Goal: Contribute content

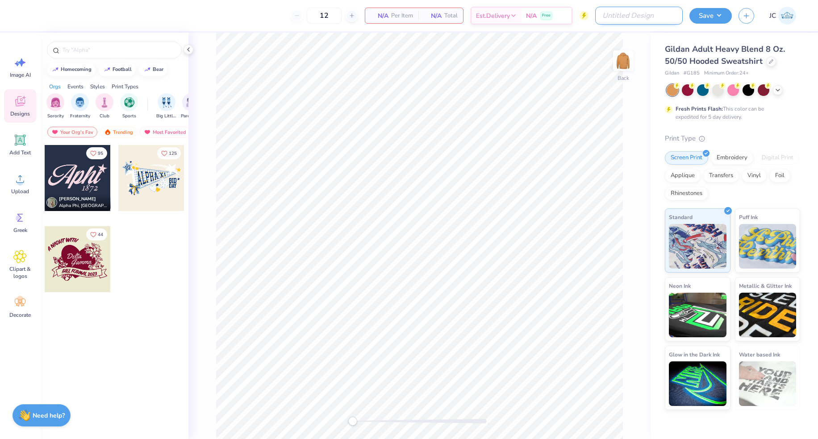
click at [657, 23] on input "Design Title" at bounding box center [639, 16] width 88 height 18
paste input "RISE Interest Community F25"
type input "RISE Interest Community F25"
click at [187, 53] on icon at bounding box center [188, 49] width 7 height 7
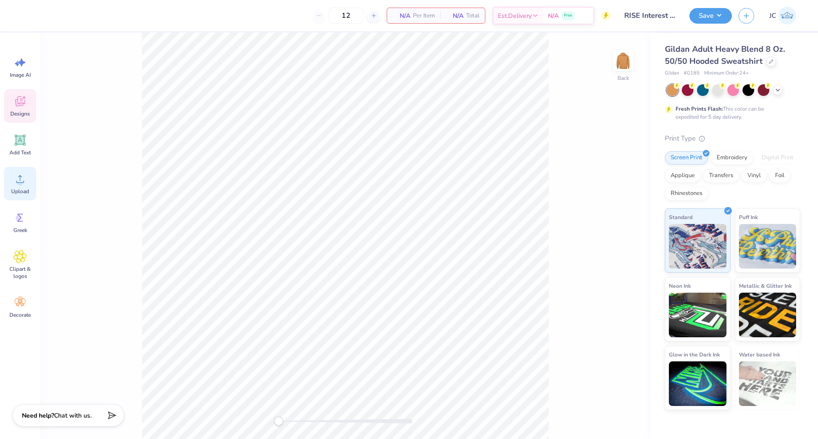
click at [18, 177] on icon at bounding box center [19, 178] width 13 height 13
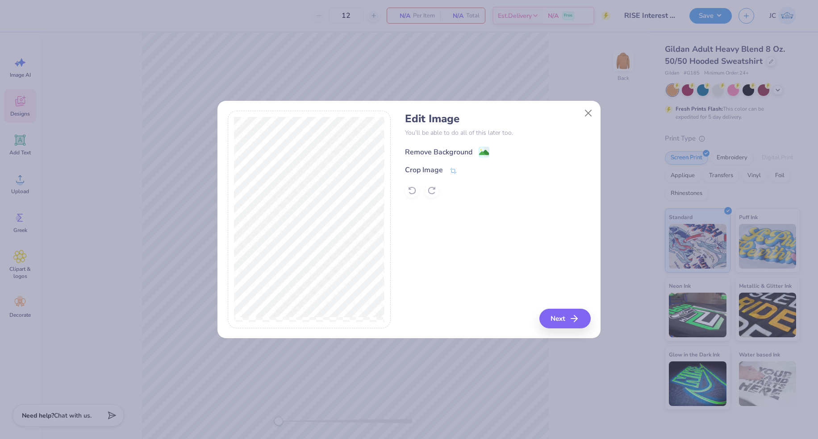
click at [488, 149] on image at bounding box center [484, 153] width 10 height 10
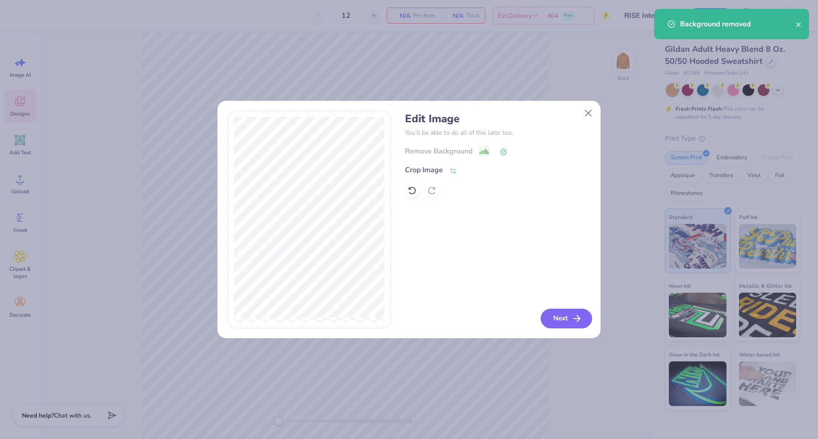
click at [573, 317] on icon "button" at bounding box center [577, 318] width 11 height 11
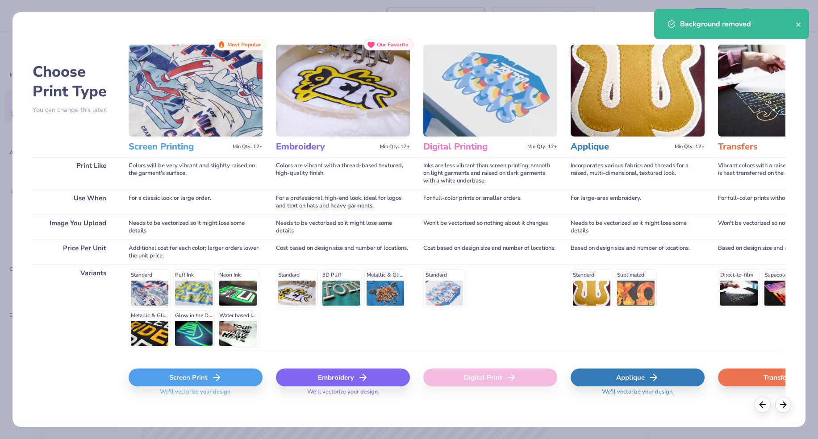
click at [252, 369] on div "Screen Print" at bounding box center [196, 378] width 134 height 18
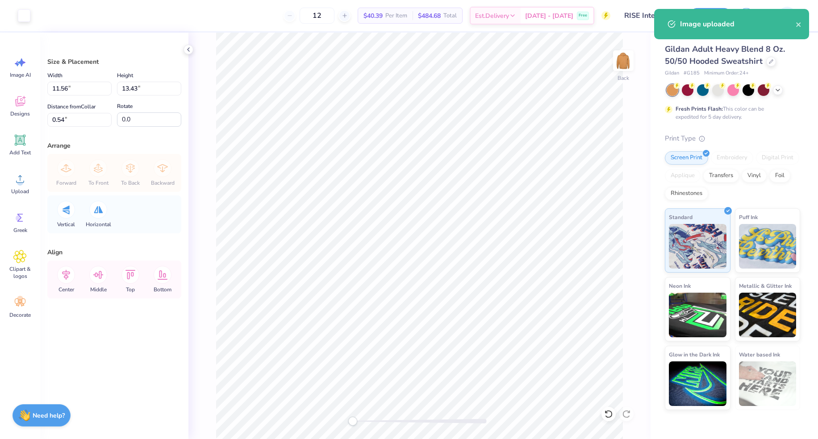
type input "2.91"
type input "3.38"
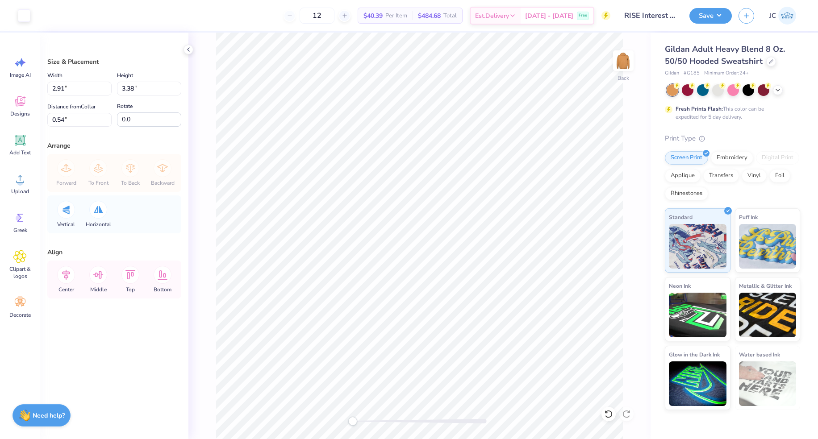
type input "3.16"
type input "3.67"
type input "2.11"
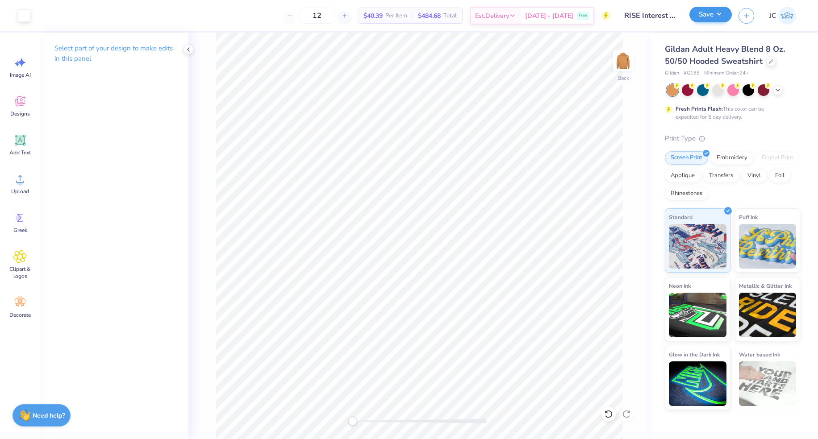
click at [708, 13] on button "Save" at bounding box center [710, 15] width 42 height 16
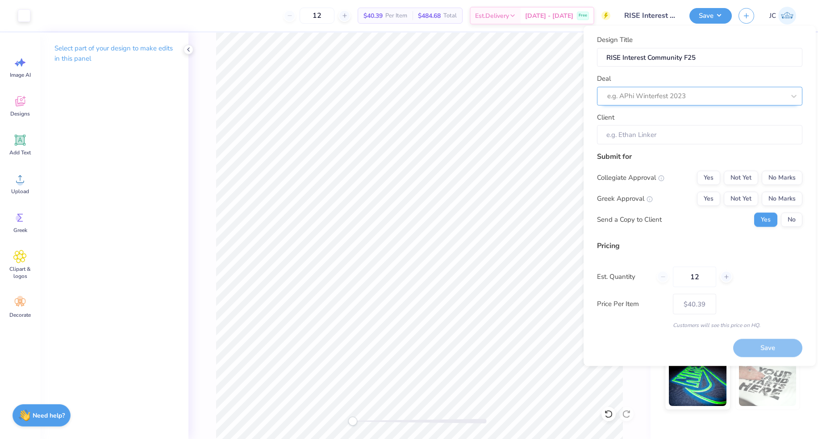
click at [734, 97] on div at bounding box center [696, 96] width 178 height 12
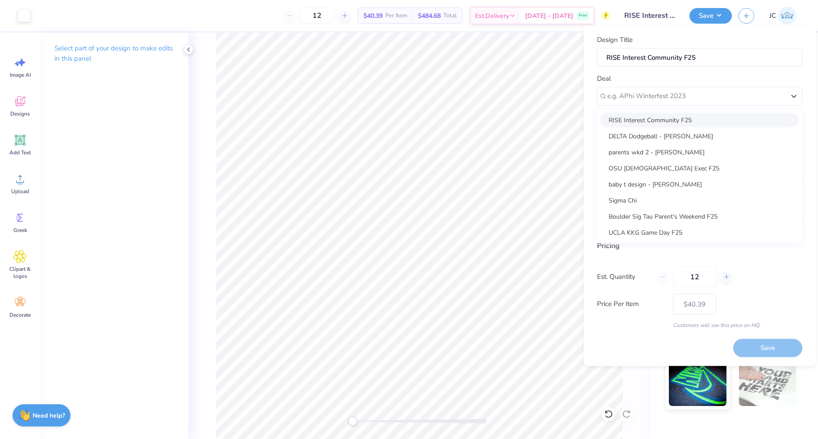
click at [719, 115] on div "RISE Interest Community F25" at bounding box center [700, 120] width 198 height 15
type input "[PERSON_NAME]"
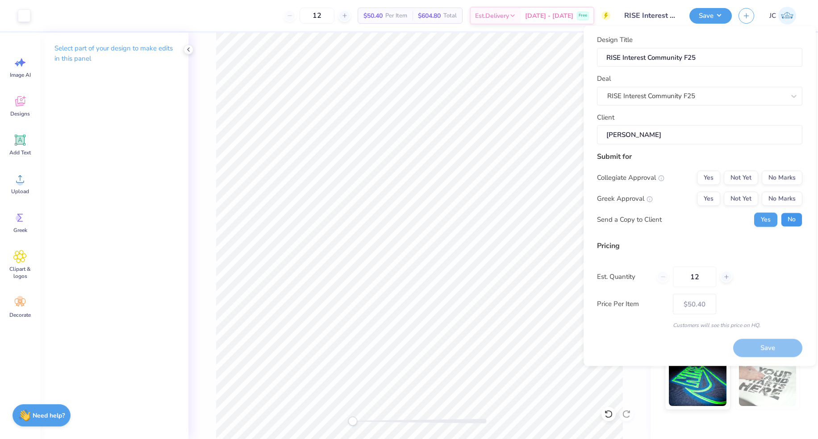
click at [787, 215] on button "No" at bounding box center [791, 220] width 21 height 14
click at [783, 179] on button "No Marks" at bounding box center [782, 178] width 41 height 14
click at [783, 193] on button "No Marks" at bounding box center [782, 199] width 41 height 14
click at [758, 352] on button "Save" at bounding box center [767, 348] width 69 height 18
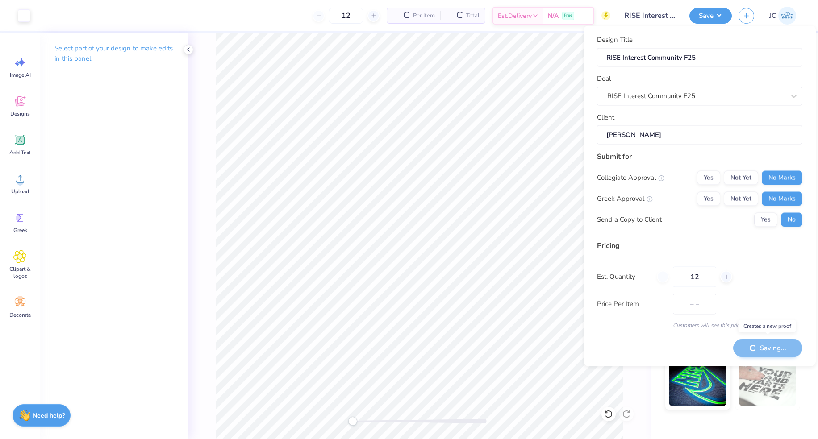
type input "$40.39"
